Goal: Obtain resource: Download file/media

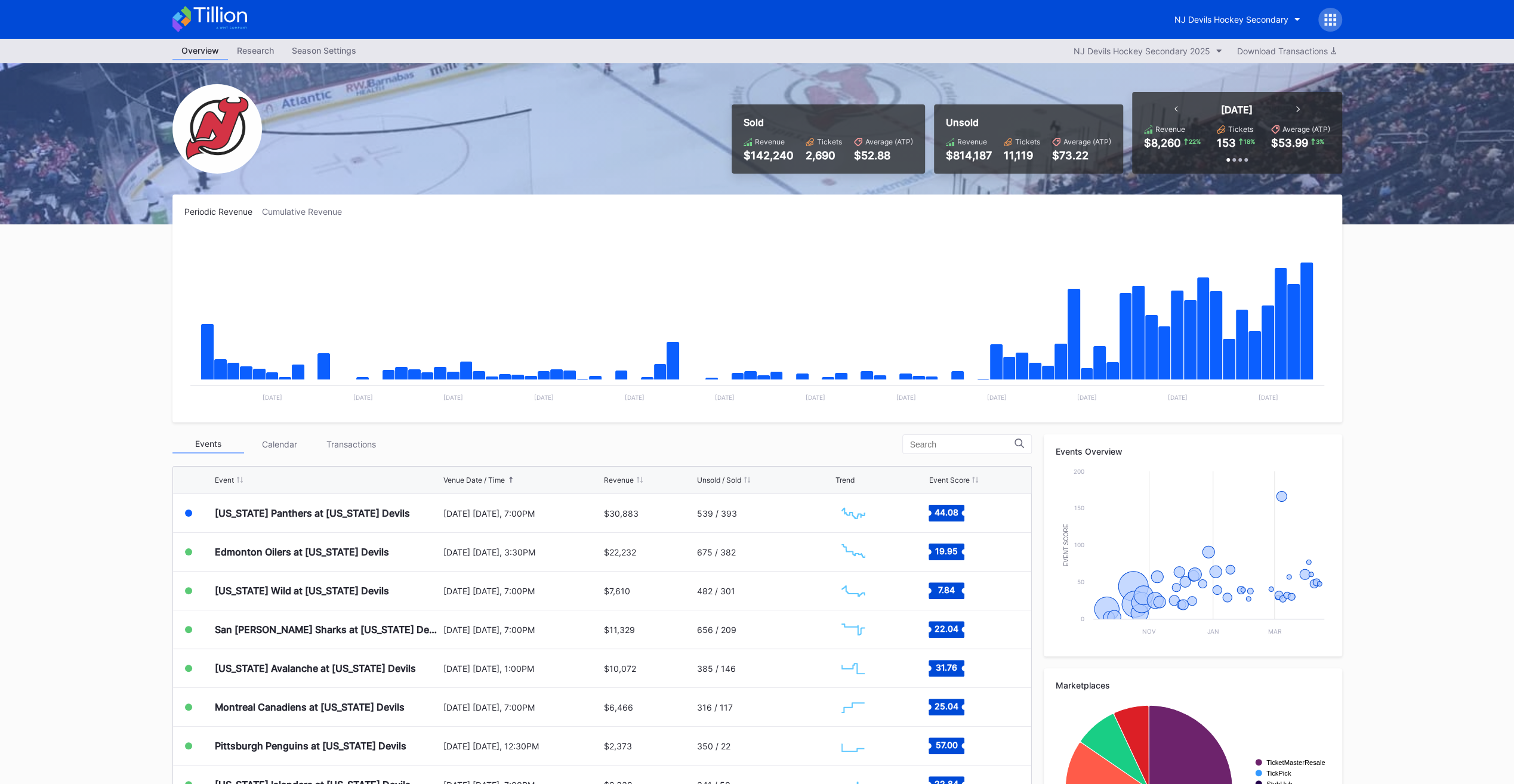
scroll to position [11, 0]
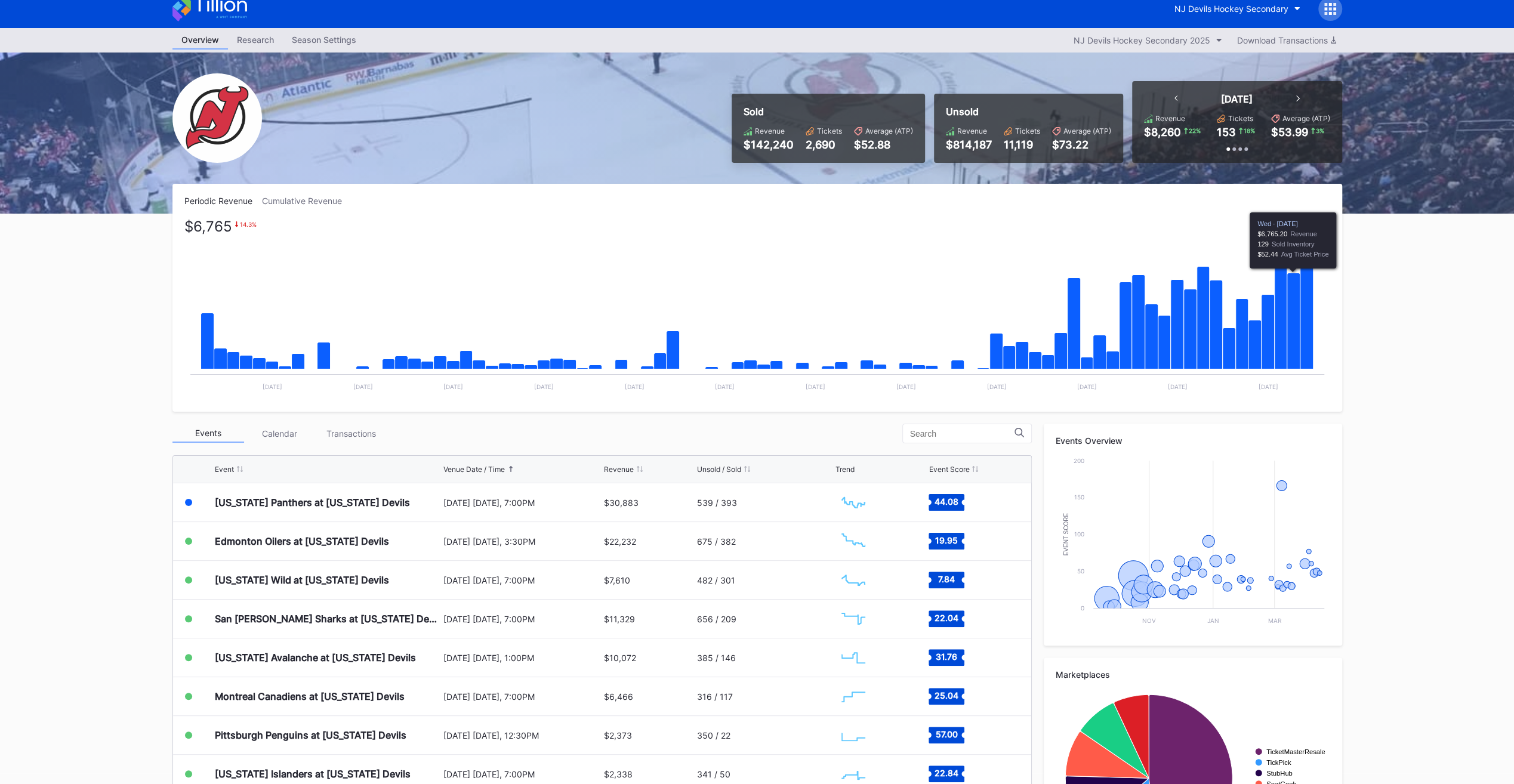
click at [1308, 316] on icon "Chart title" at bounding box center [1306, 310] width 13 height 118
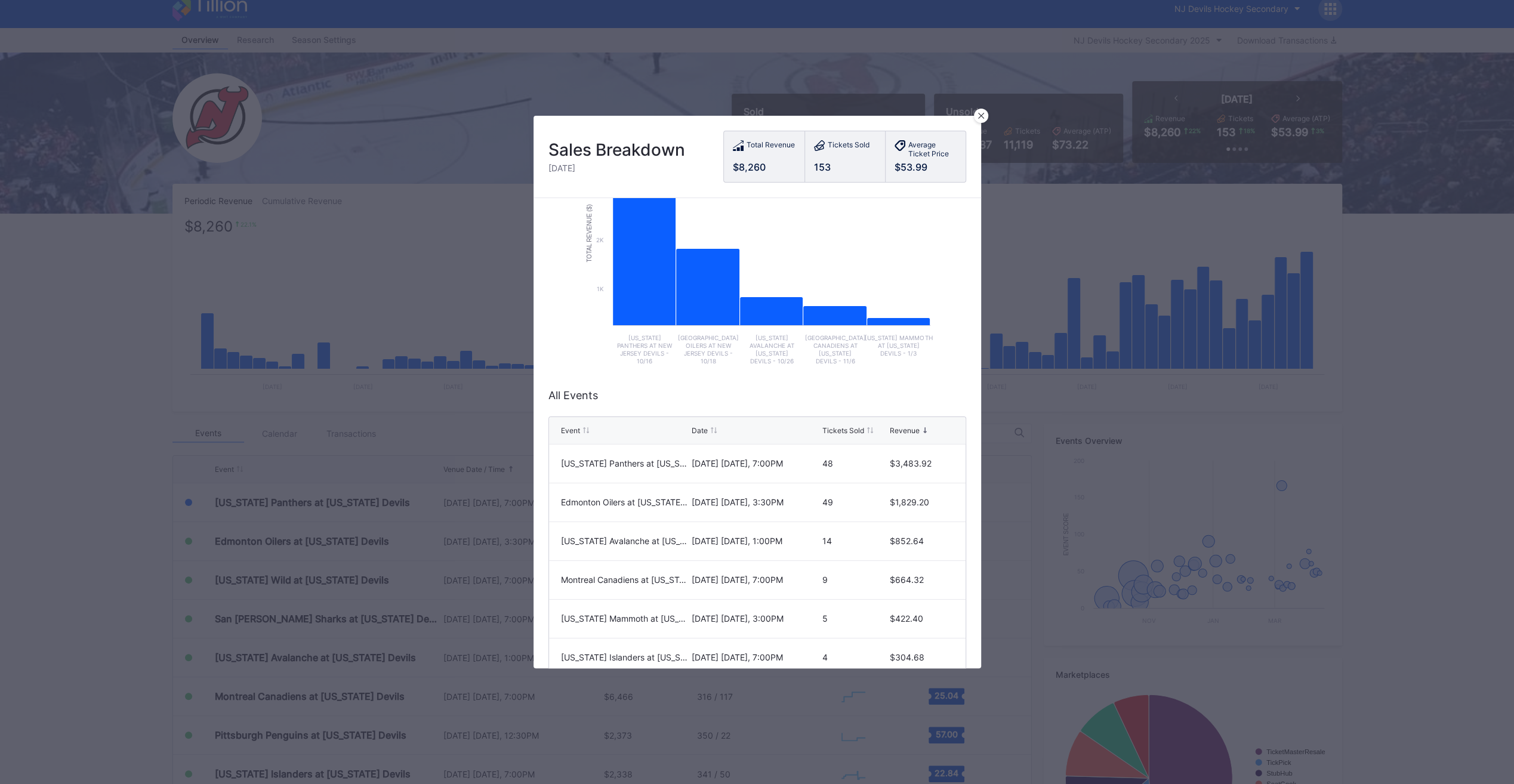
scroll to position [141, 0]
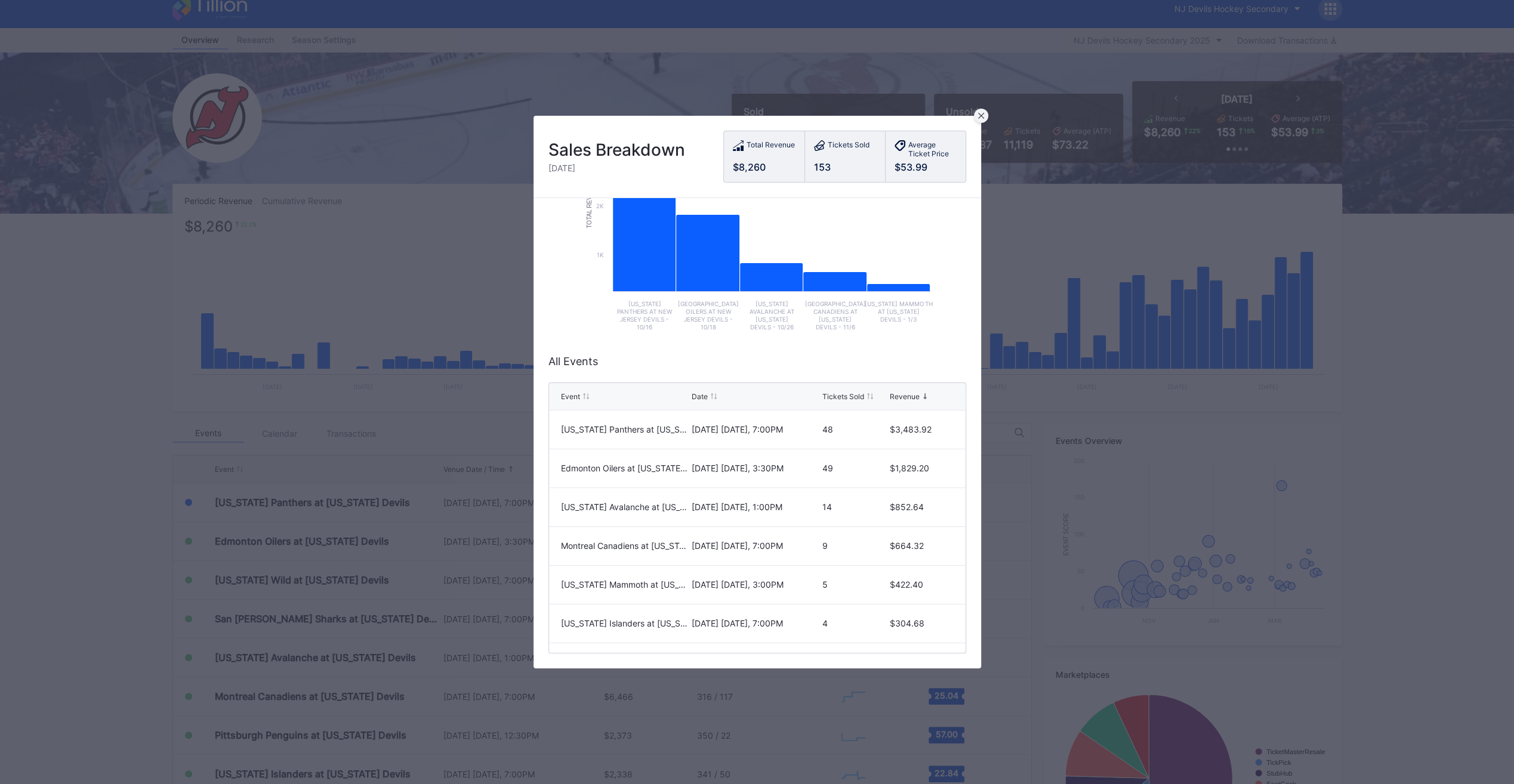
click at [980, 117] on icon at bounding box center [980, 116] width 6 height 6
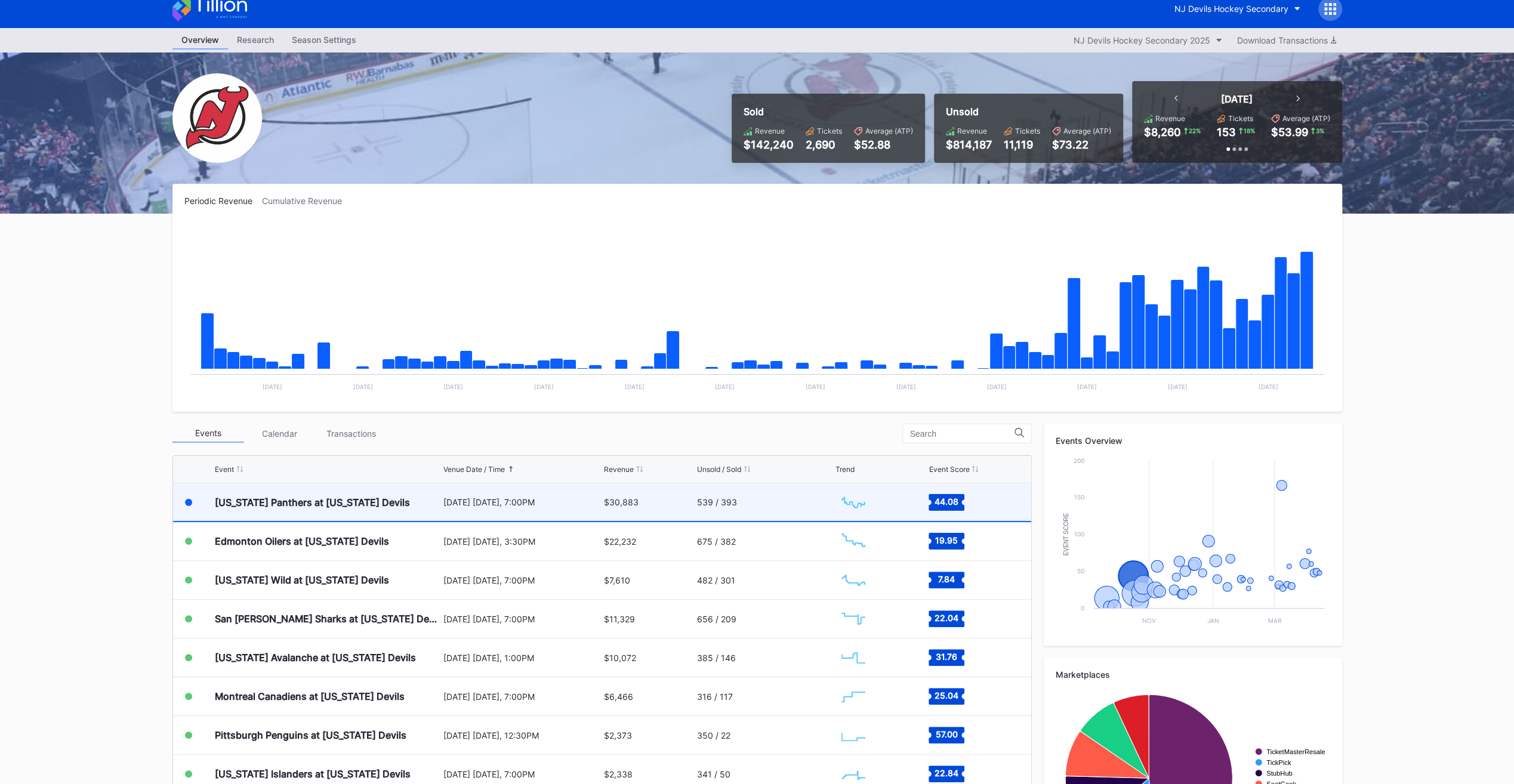
click at [653, 499] on div "$30,883" at bounding box center [649, 502] width 90 height 37
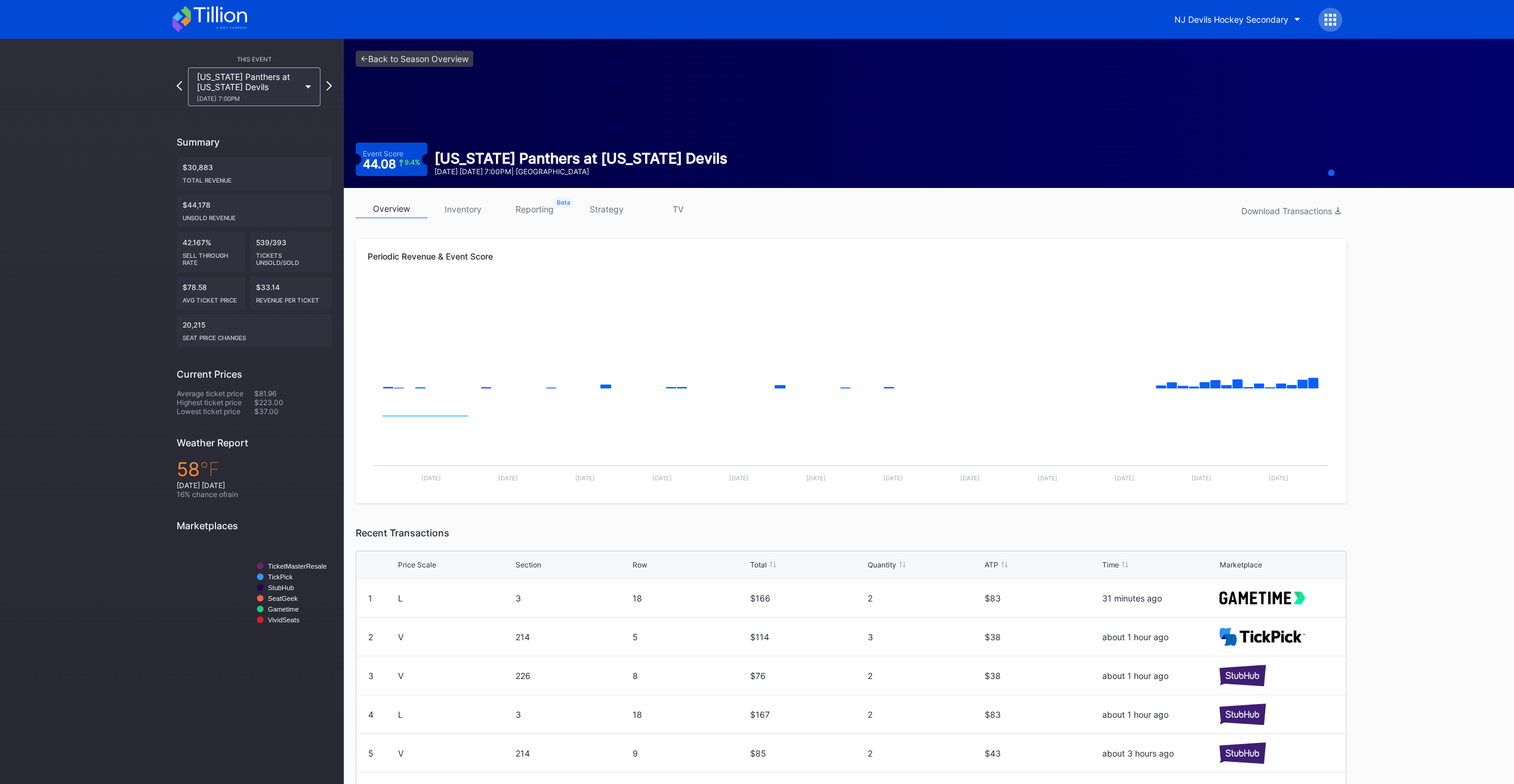
click at [452, 212] on link "inventory" at bounding box center [463, 209] width 71 height 19
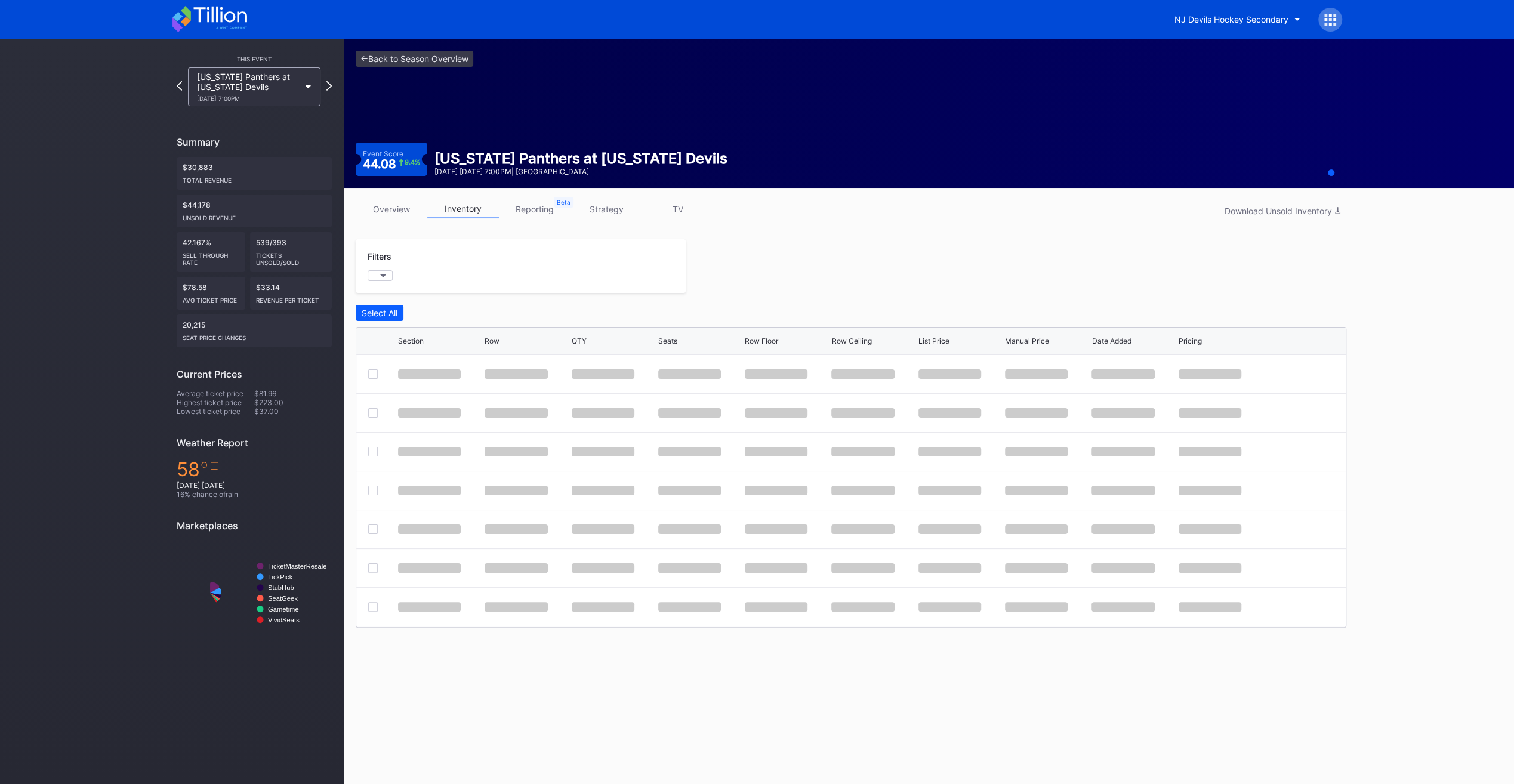
click at [452, 212] on link "inventory" at bounding box center [463, 209] width 71 height 19
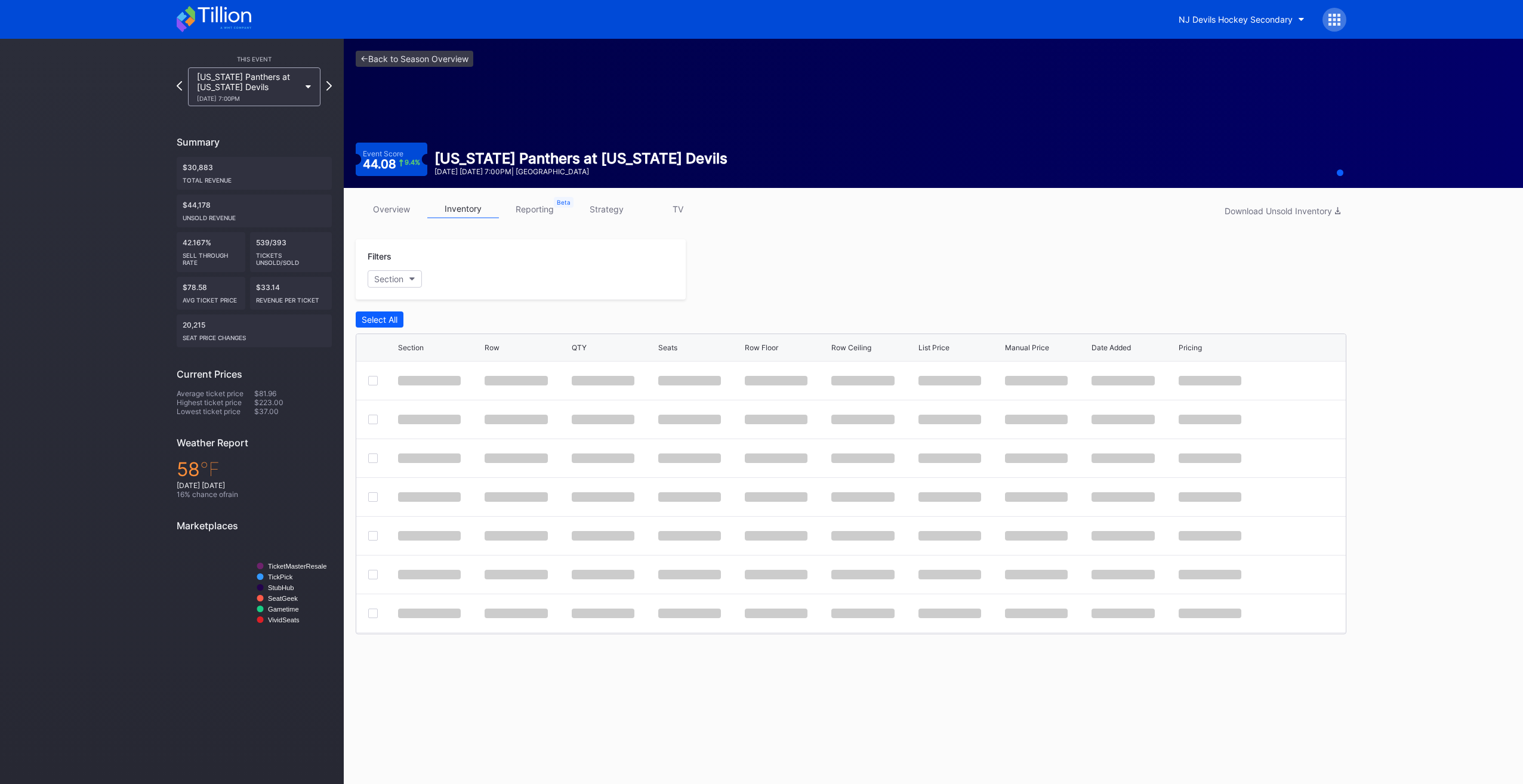
click at [401, 212] on link "overview" at bounding box center [391, 209] width 71 height 19
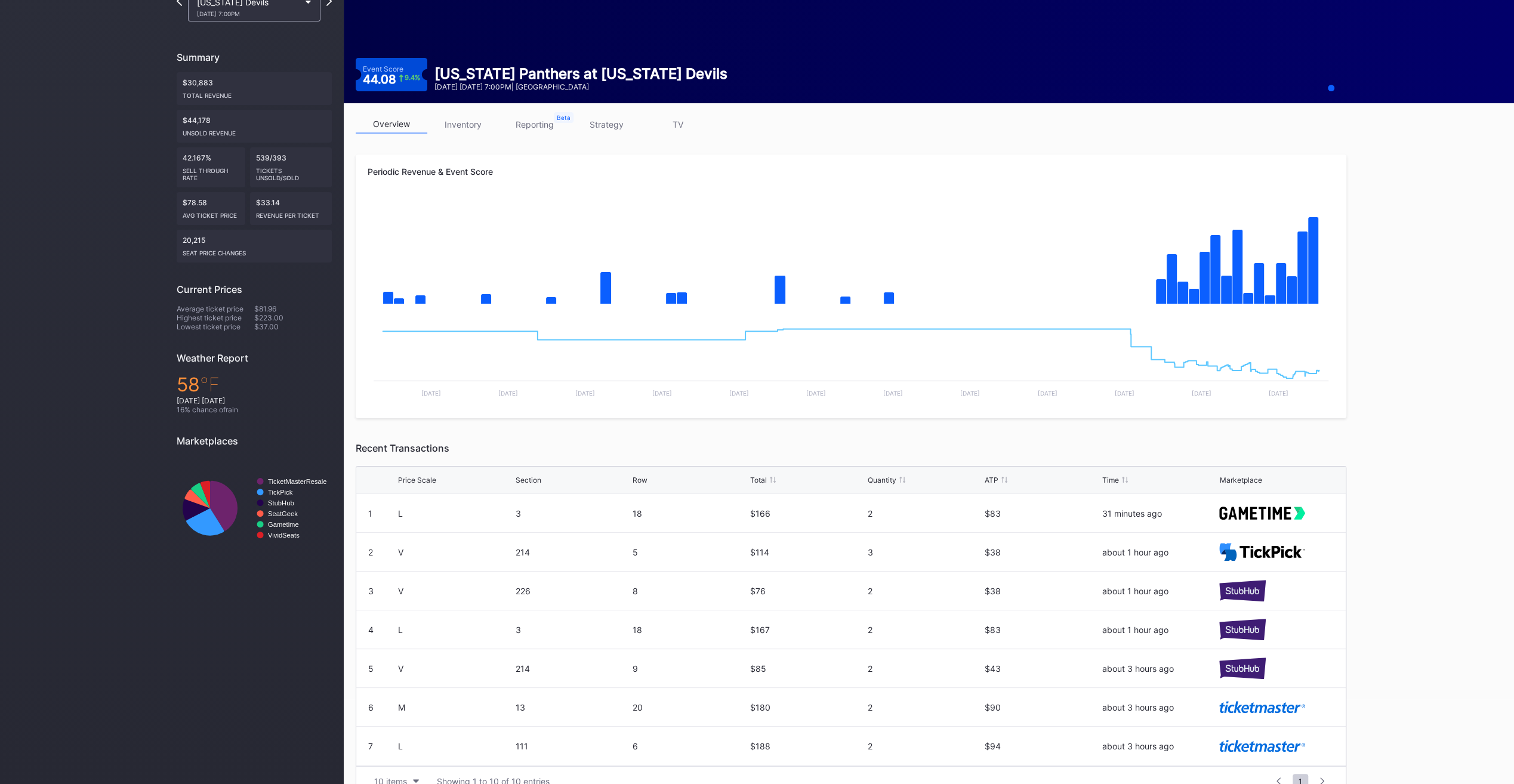
scroll to position [84, 0]
click at [462, 134] on div "overview inventory reporting strategy TV" at bounding box center [851, 127] width 991 height 24
click at [462, 125] on link "inventory" at bounding box center [463, 124] width 71 height 19
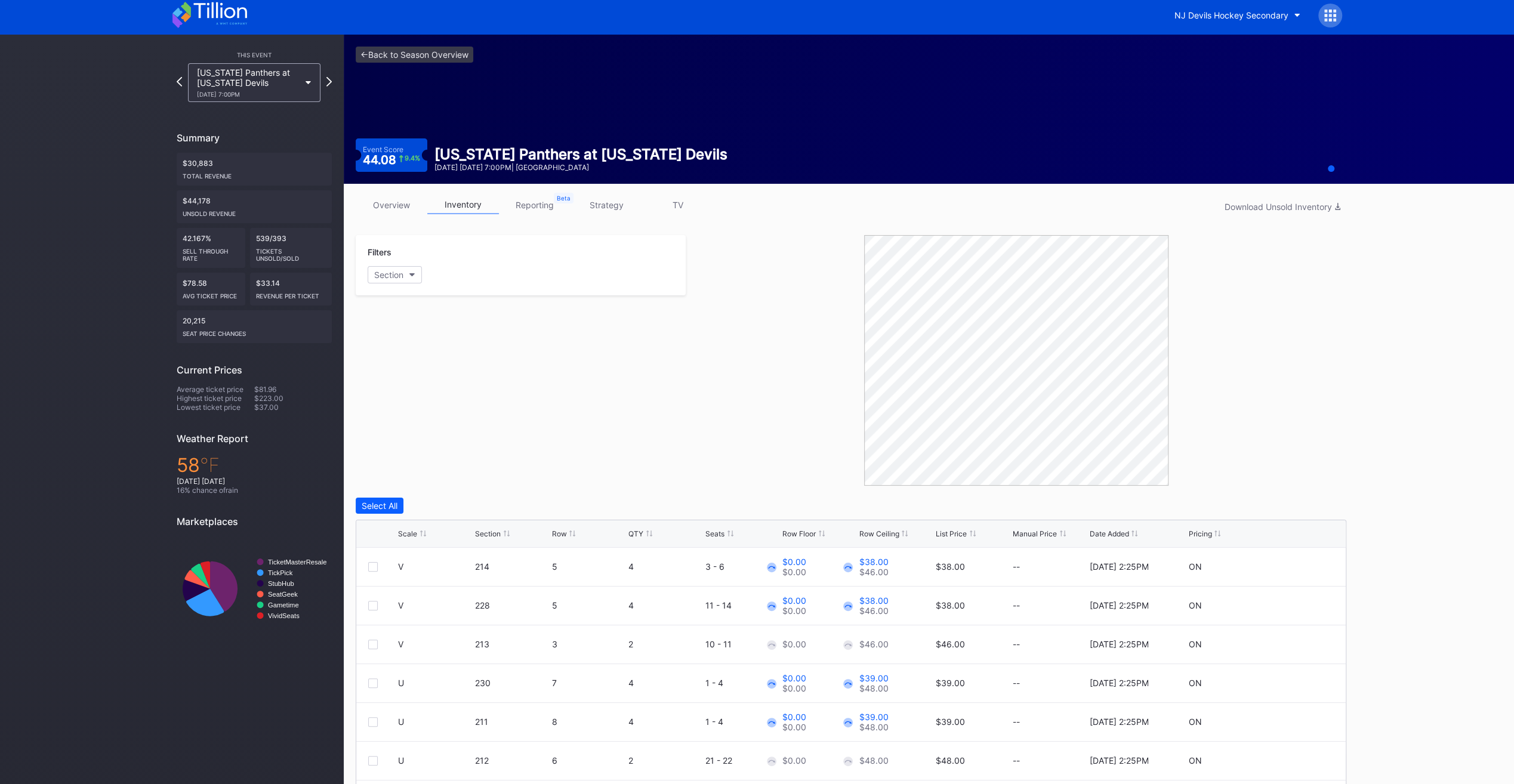
scroll to position [12, 0]
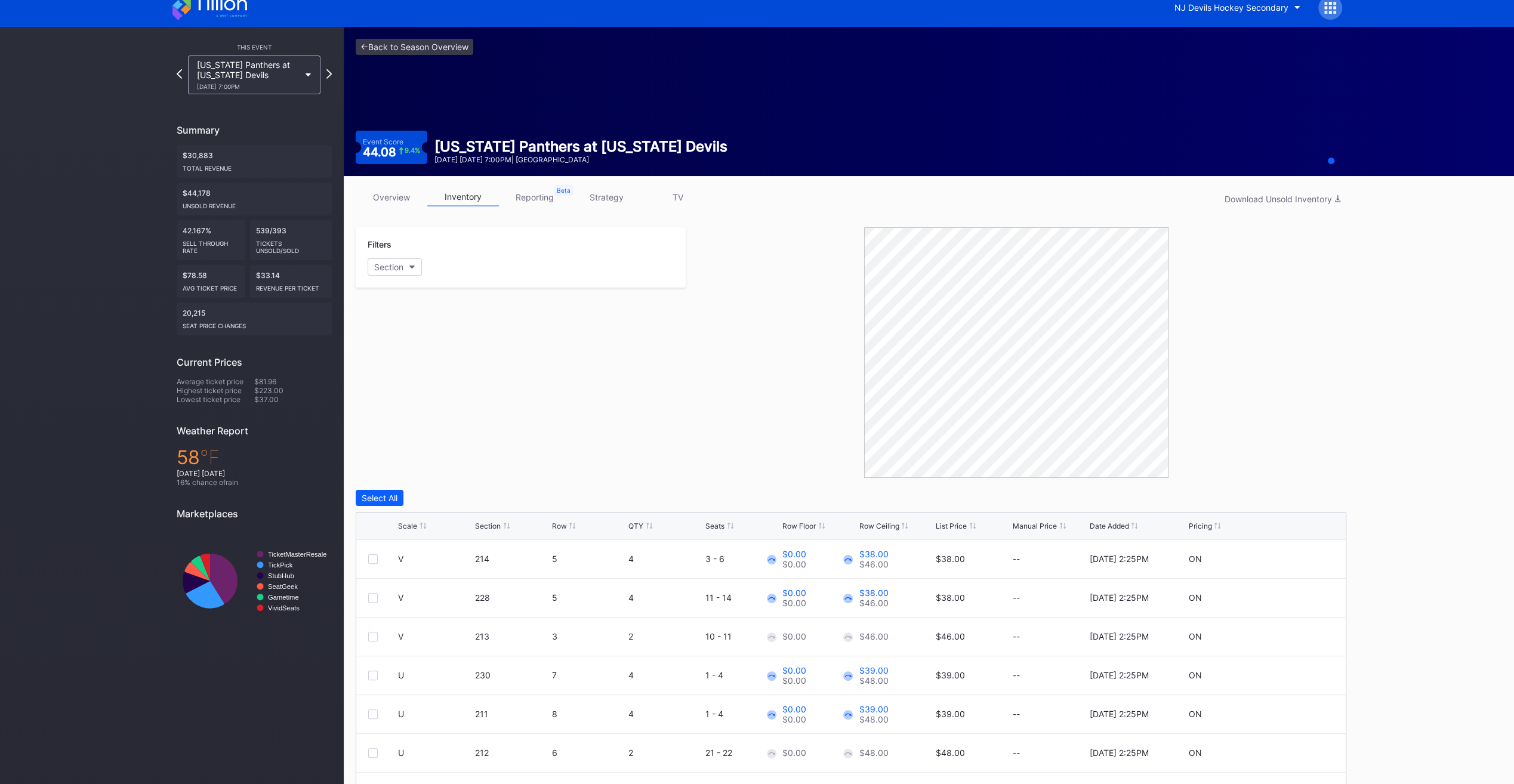
click at [940, 525] on div "List Price" at bounding box center [951, 526] width 31 height 9
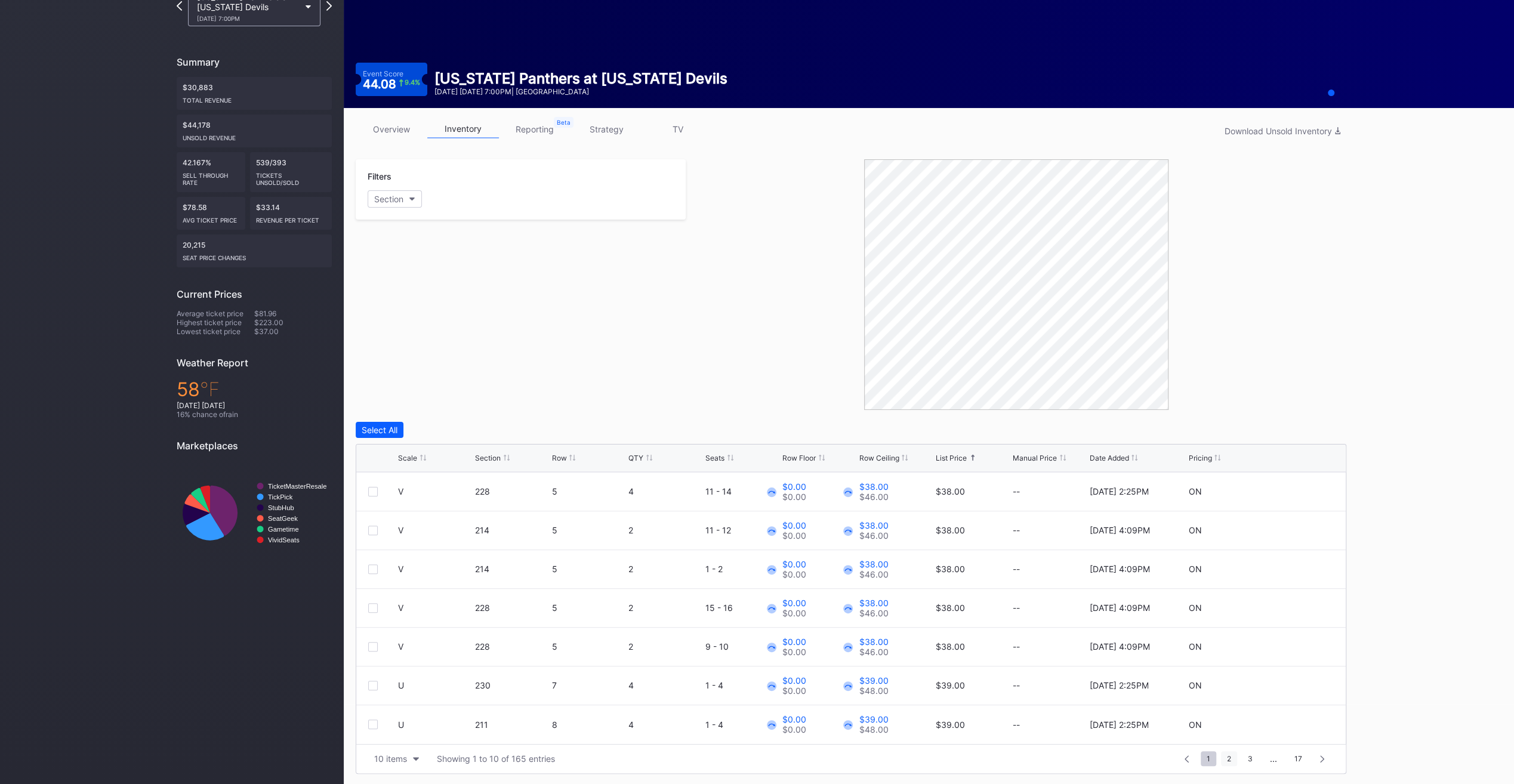
click at [1231, 758] on span "2" at bounding box center [1229, 758] width 16 height 15
click at [1231, 758] on span "3" at bounding box center [1229, 758] width 17 height 15
click at [1260, 127] on div "Download Unsold Inventory" at bounding box center [1282, 131] width 116 height 10
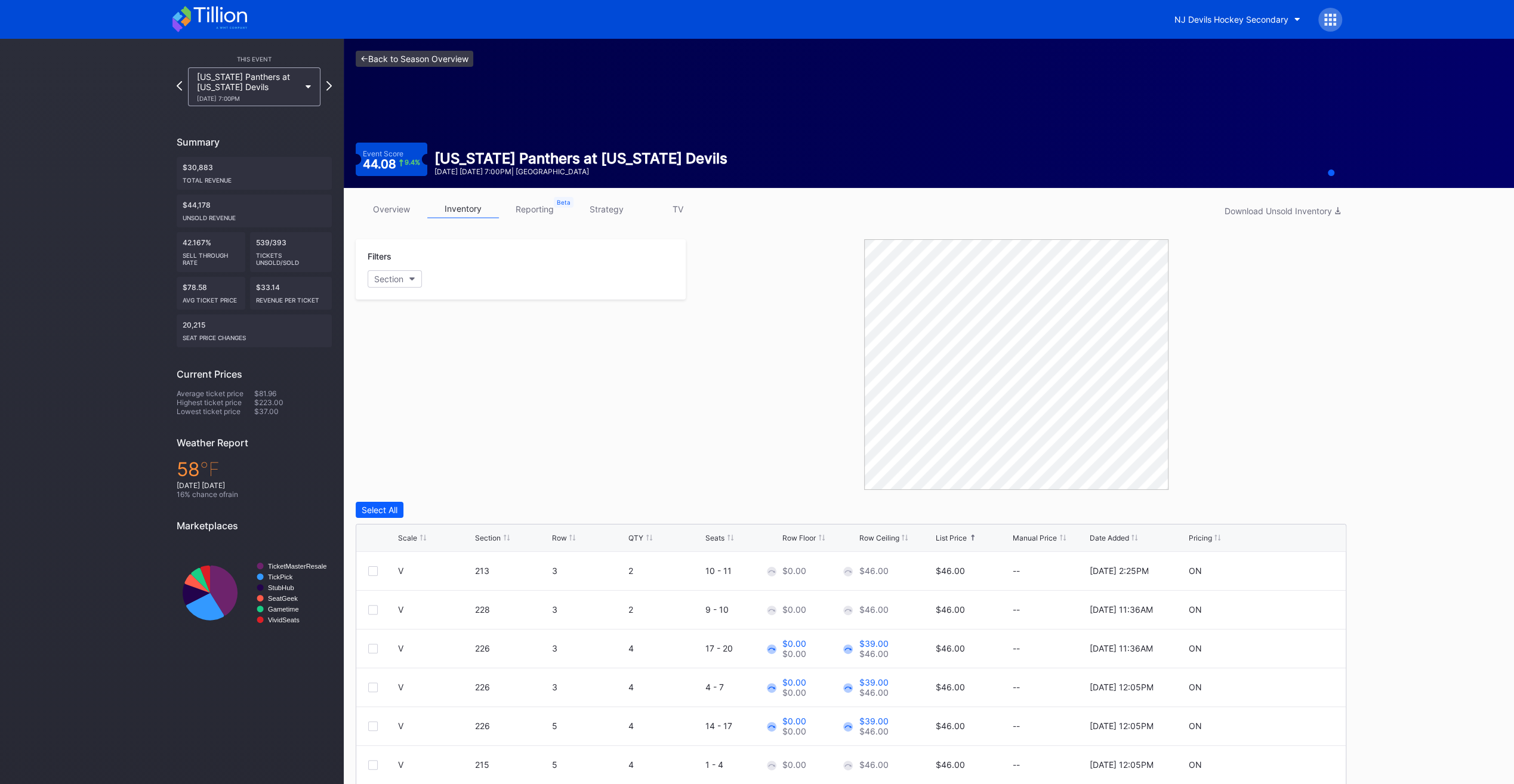
click at [411, 62] on link "<- Back to Season Overview" at bounding box center [414, 58] width 118 height 16
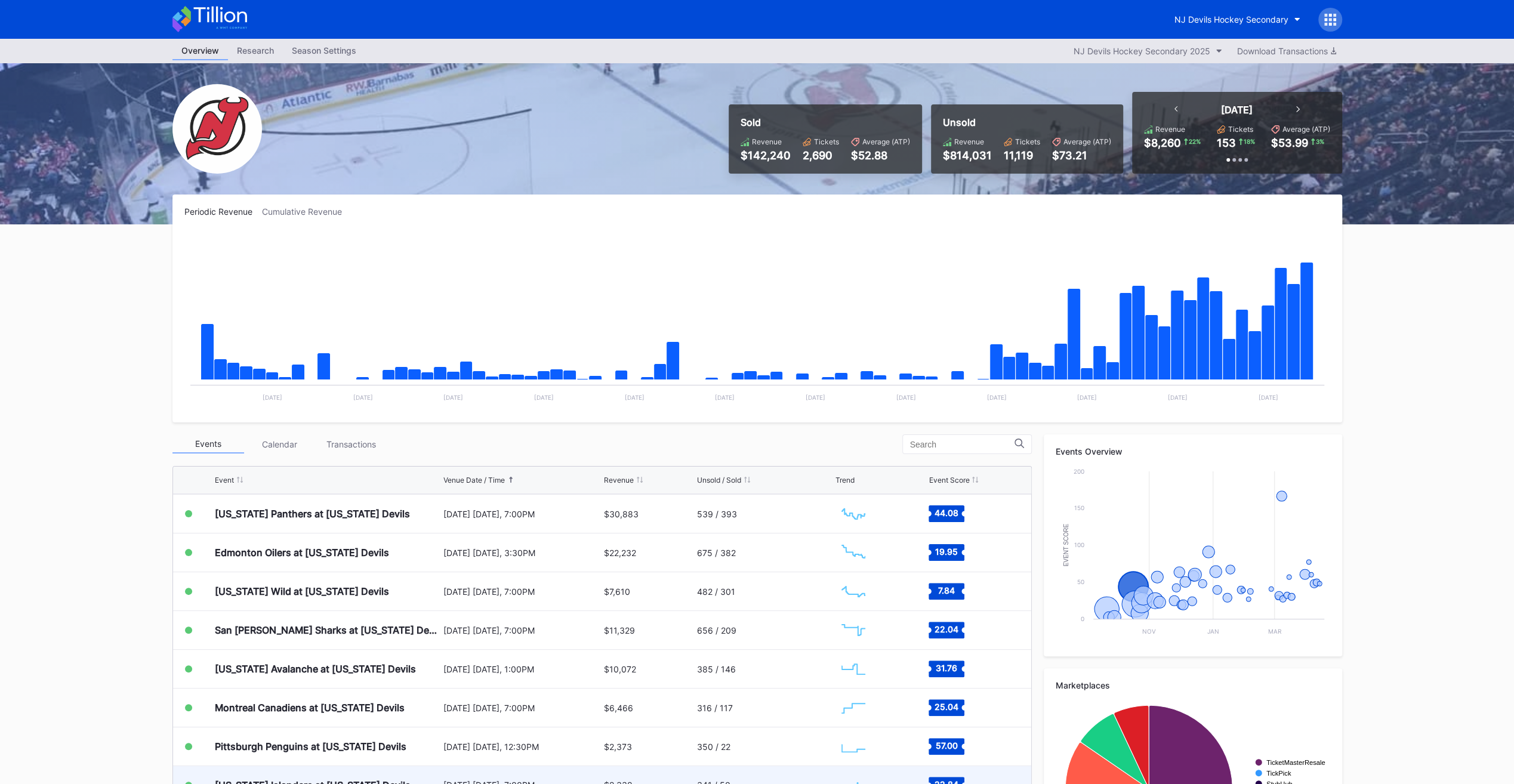
scroll to position [116, 0]
